Goal: Find specific page/section: Find specific page/section

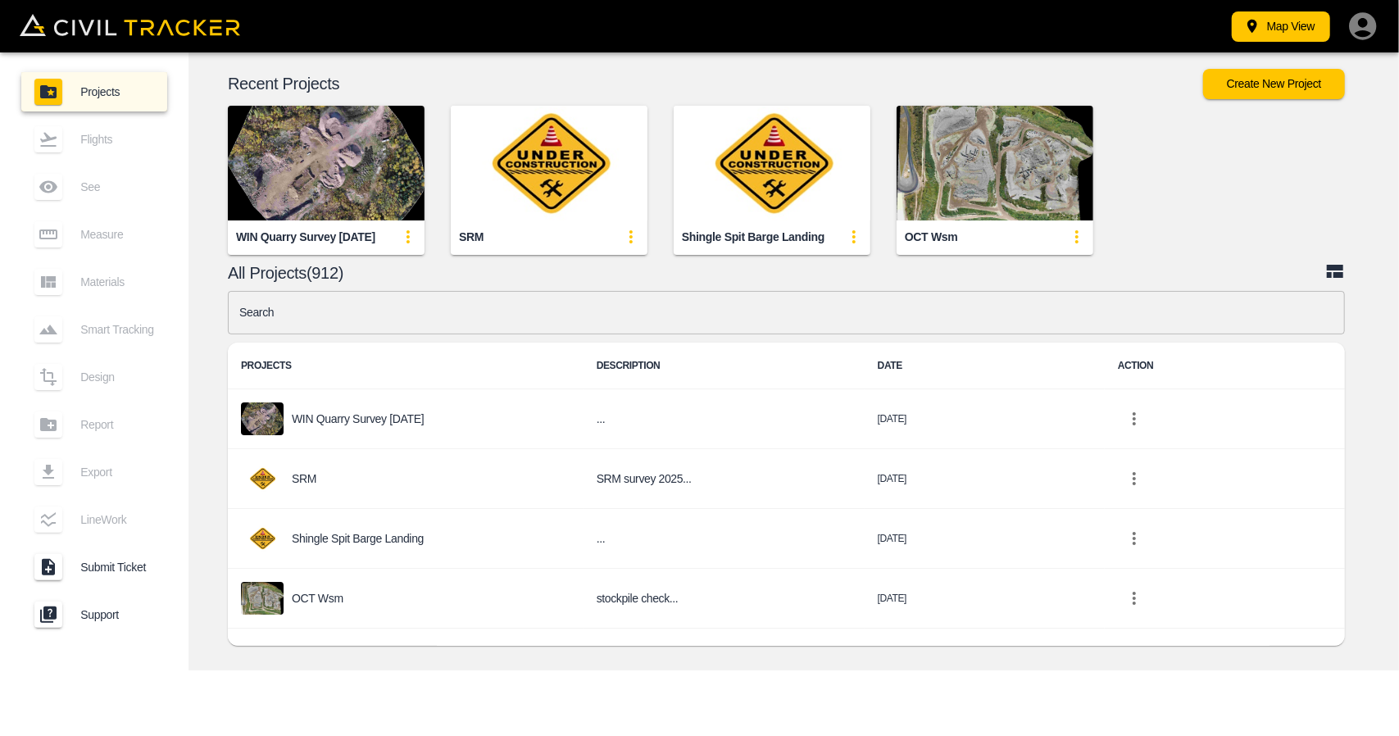
click at [358, 195] on img "button" at bounding box center [326, 163] width 197 height 115
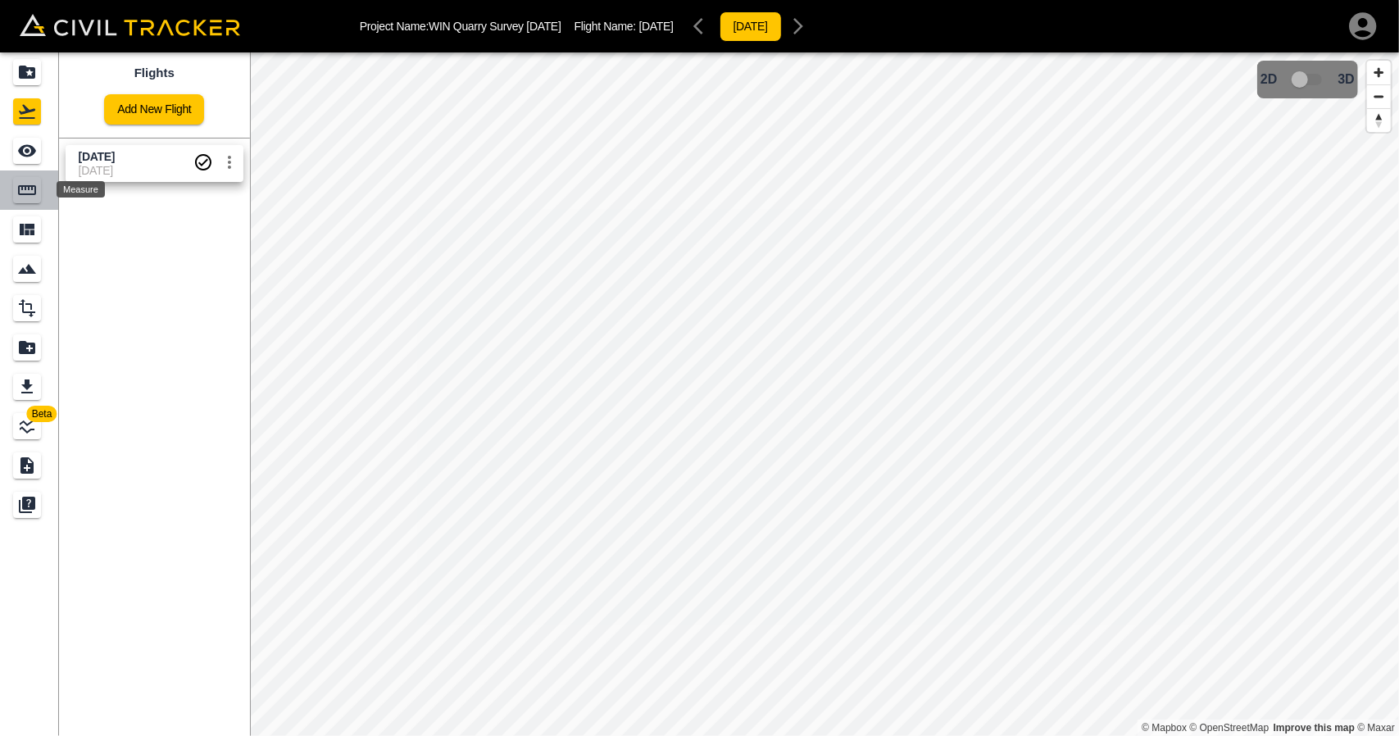
click at [39, 193] on div "Measure" at bounding box center [27, 190] width 28 height 26
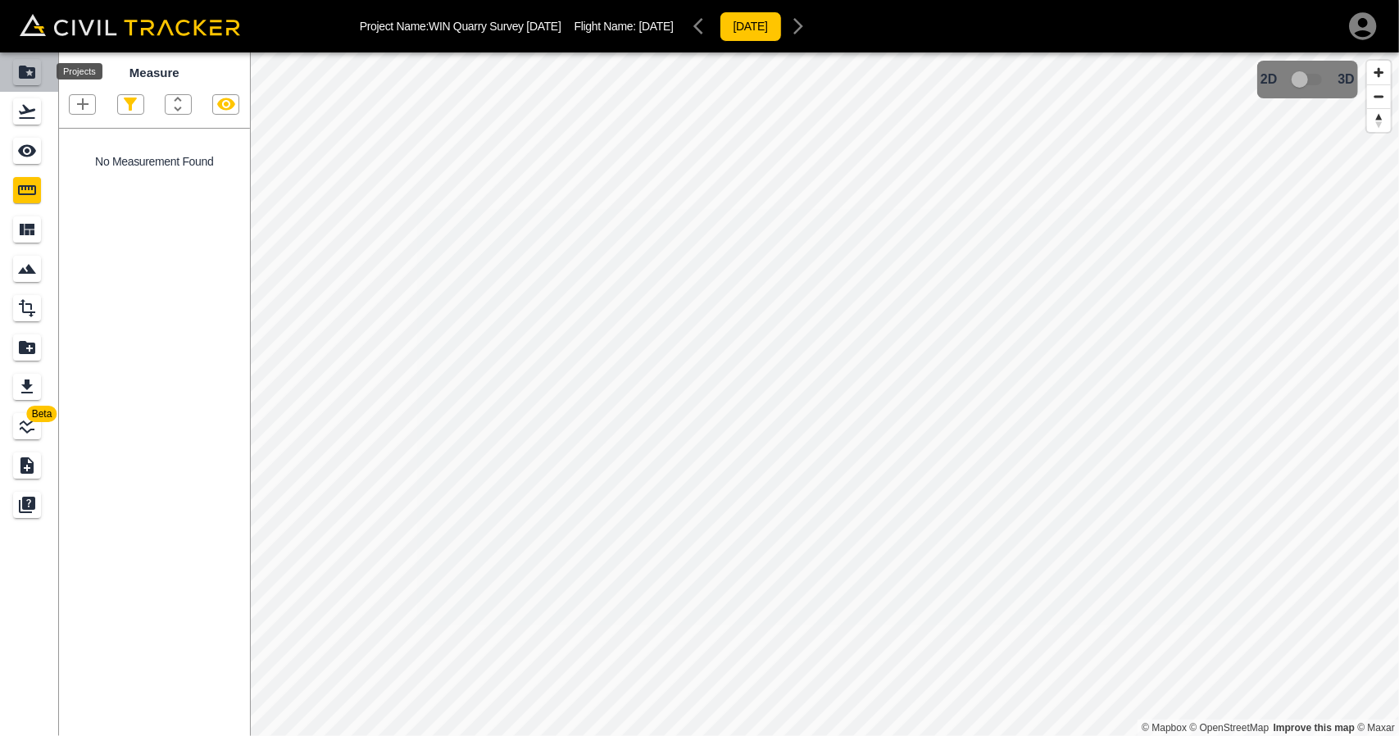
click at [23, 73] on icon "Projects" at bounding box center [27, 72] width 16 height 13
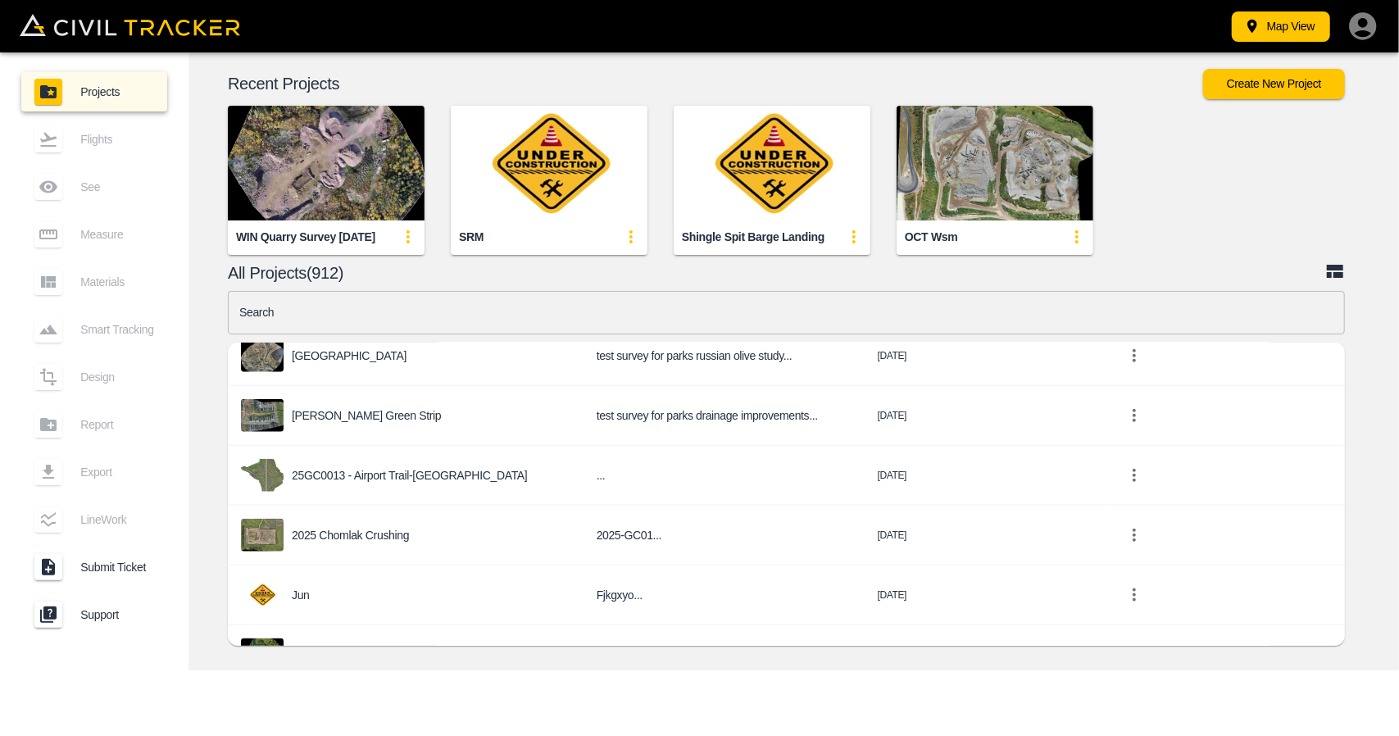
scroll to position [1008, 0]
